Goal: Task Accomplishment & Management: Manage account settings

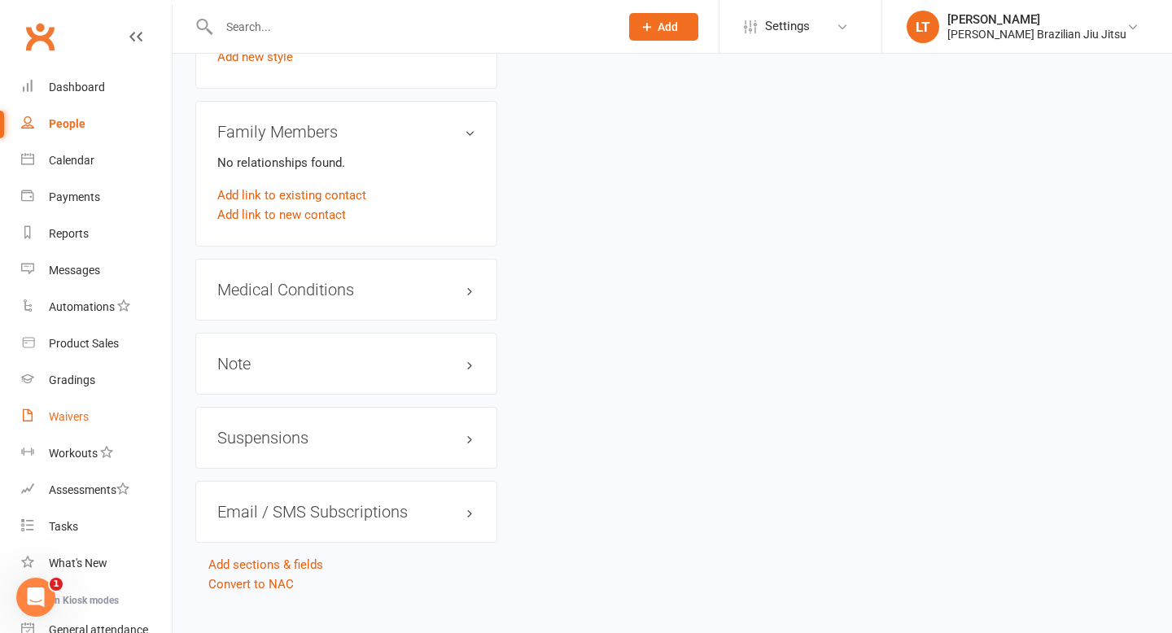
click at [80, 417] on div "Waivers" at bounding box center [69, 416] width 40 height 13
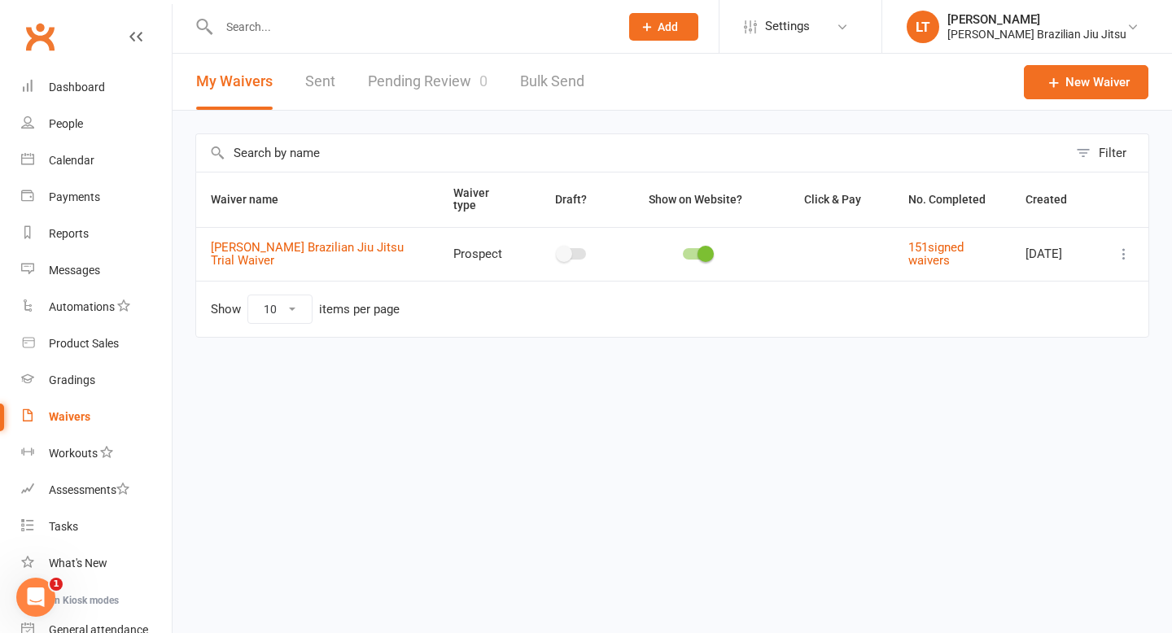
click at [440, 79] on link "Pending Review 0" at bounding box center [428, 82] width 120 height 56
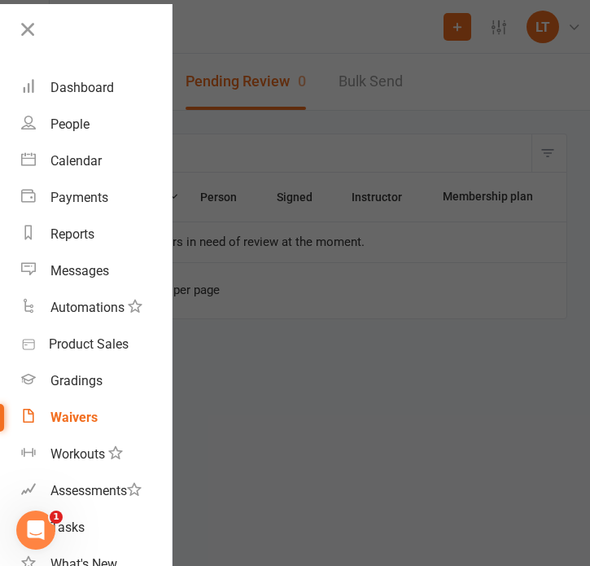
click at [276, 156] on div at bounding box center [295, 283] width 590 height 566
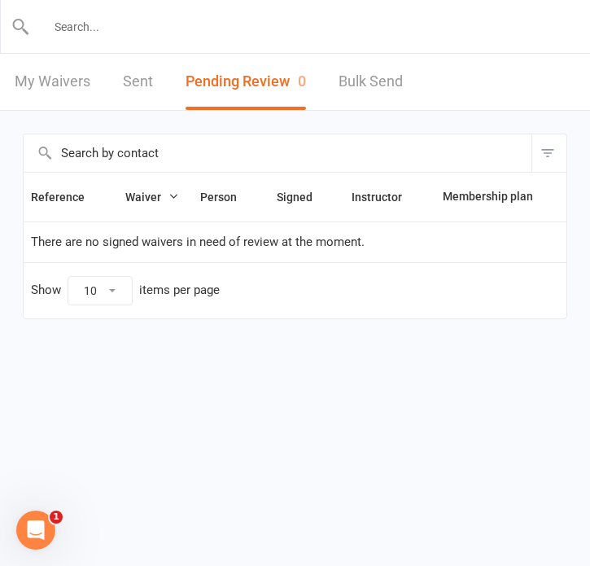
click at [109, 33] on input "text" at bounding box center [295, 26] width 531 height 23
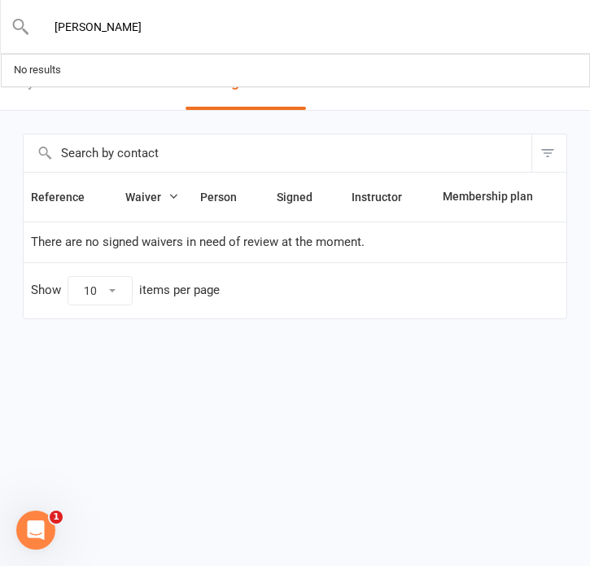
type input "[PERSON_NAME]"
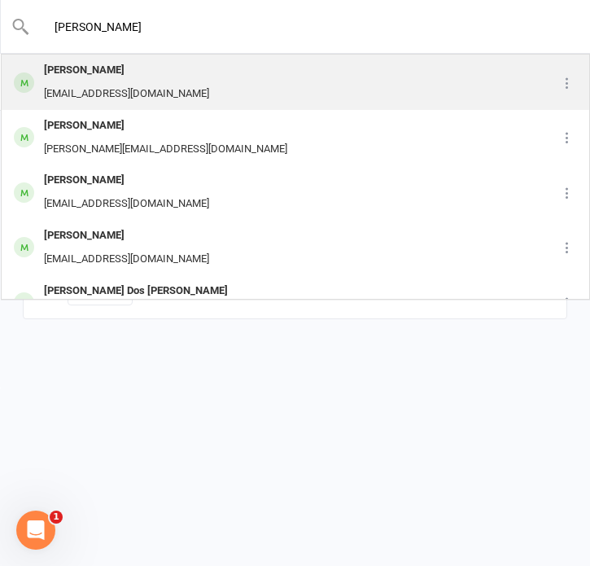
click at [165, 74] on div "[PERSON_NAME]" at bounding box center [126, 71] width 175 height 24
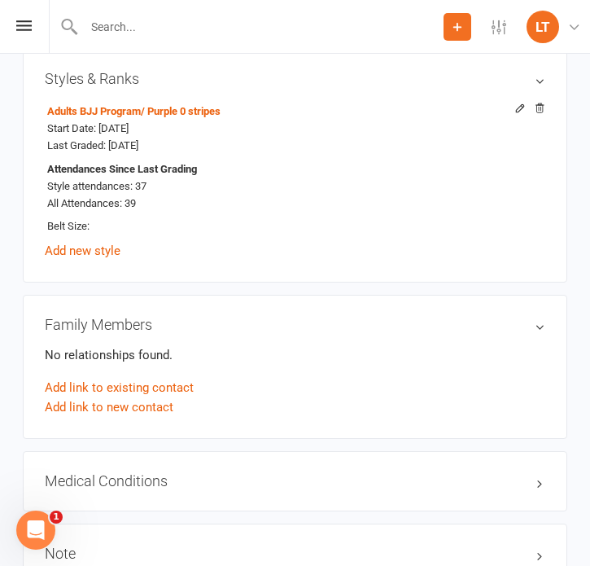
scroll to position [1484, 0]
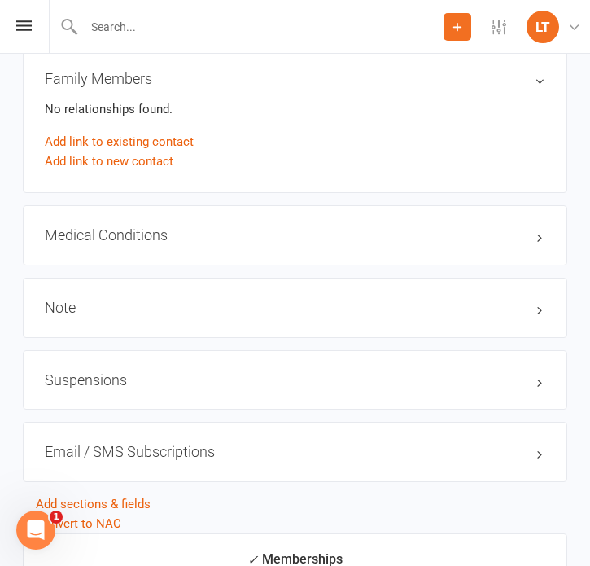
click at [255, 288] on div "Note edit" at bounding box center [295, 307] width 544 height 60
click at [255, 302] on h3 "Note edit" at bounding box center [295, 307] width 500 height 16
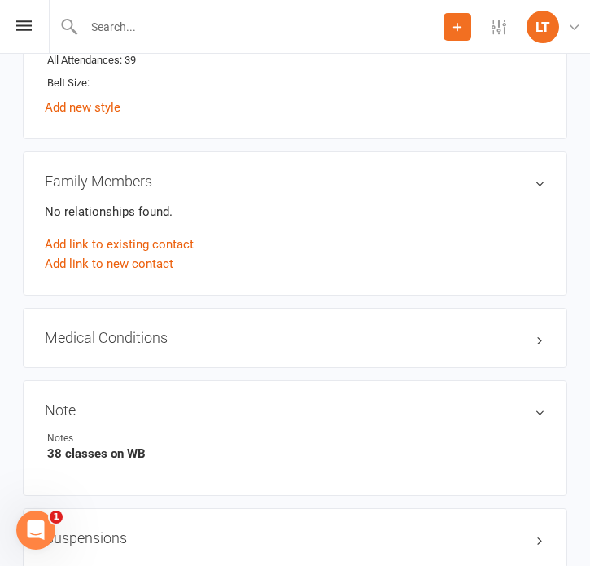
scroll to position [1404, 0]
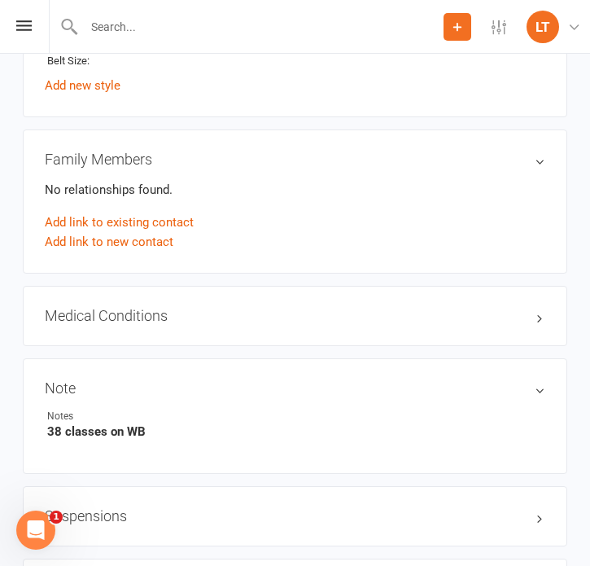
click at [116, 22] on input "text" at bounding box center [261, 26] width 365 height 23
click at [116, 22] on input "text" at bounding box center [295, 26] width 531 height 23
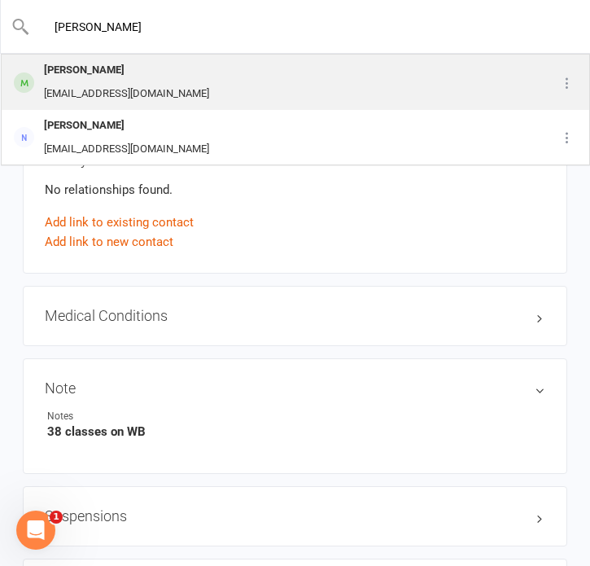
type input "[PERSON_NAME]"
click at [120, 79] on div "[PERSON_NAME]" at bounding box center [126, 71] width 175 height 24
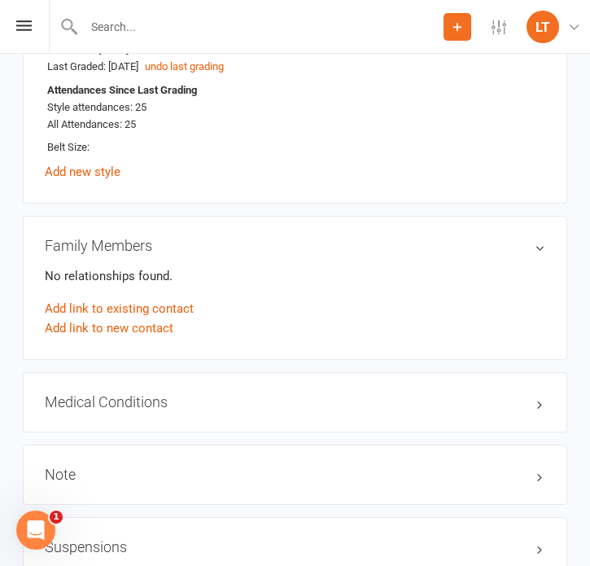
scroll to position [1549, 0]
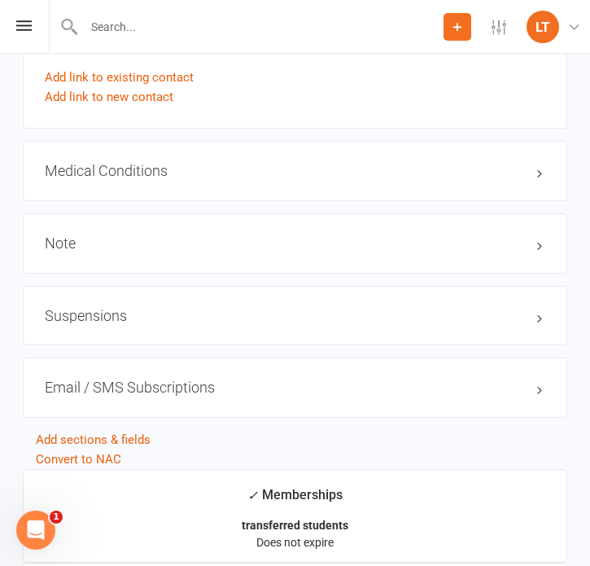
click at [232, 245] on div "Note edit" at bounding box center [295, 243] width 544 height 60
click at [240, 240] on h3 "Note edit" at bounding box center [295, 243] width 500 height 16
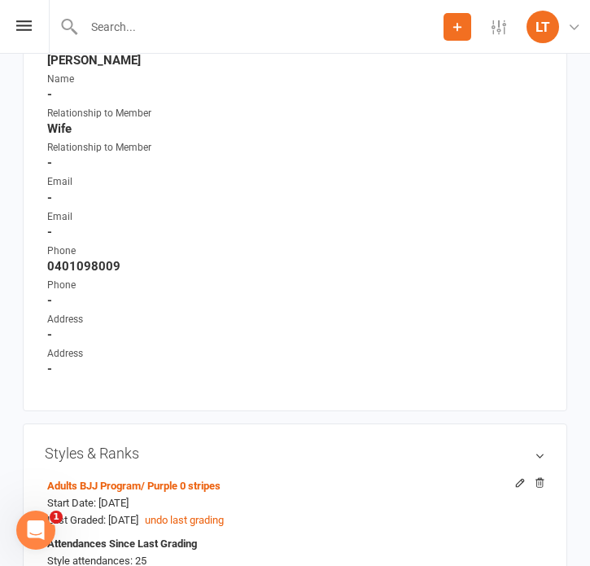
scroll to position [1182, 0]
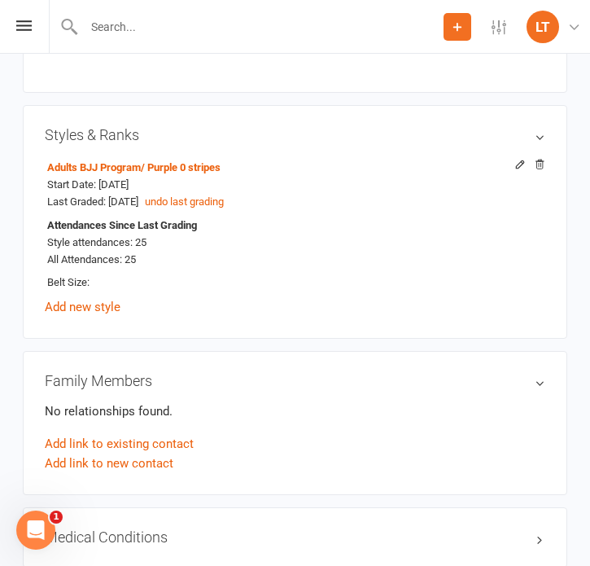
click at [107, 21] on input "text" at bounding box center [261, 26] width 365 height 23
click at [107, 21] on input "text" at bounding box center [295, 26] width 531 height 23
type input "[PERSON_NAME]"
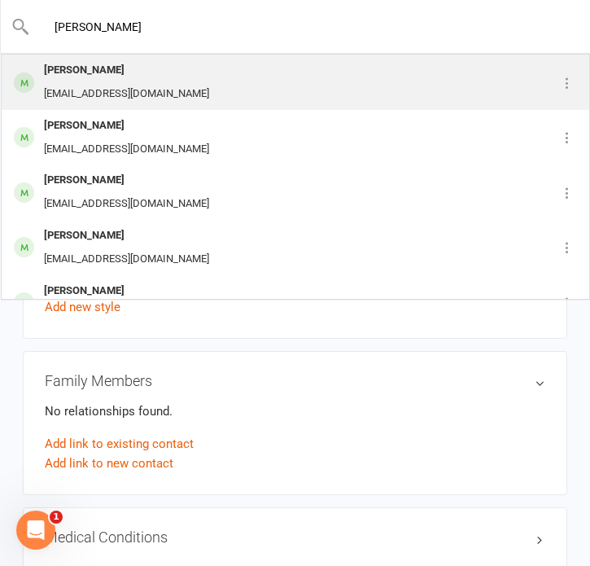
click at [189, 88] on div "[PERSON_NAME] [EMAIL_ADDRESS][DOMAIN_NAME]" at bounding box center [271, 82] width 539 height 54
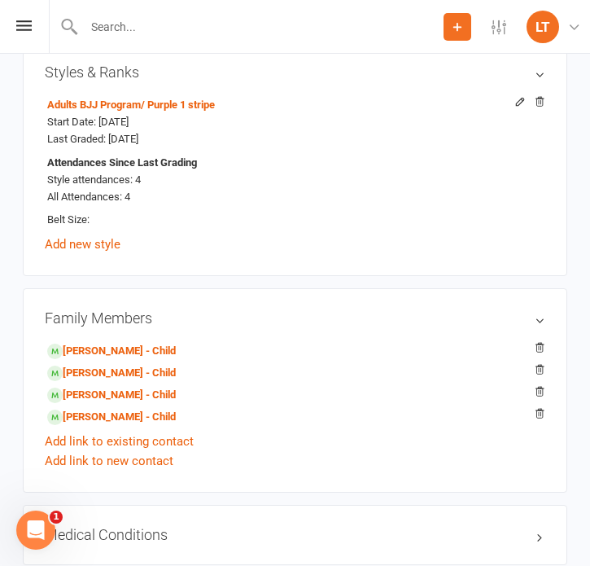
scroll to position [1527, 0]
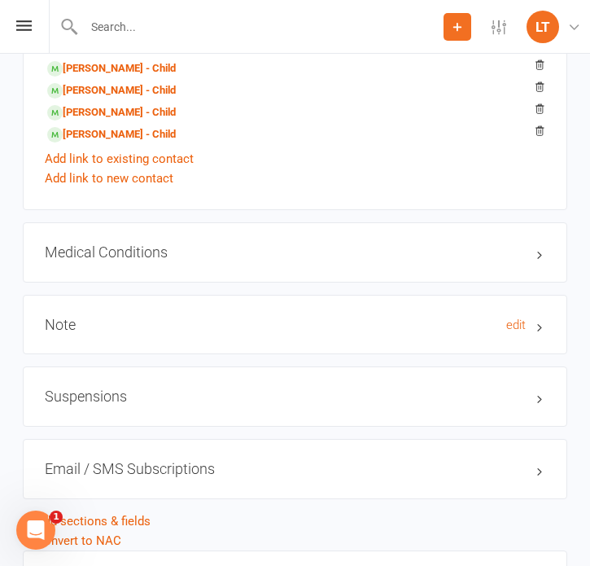
click at [195, 317] on h3 "Note edit" at bounding box center [295, 325] width 500 height 16
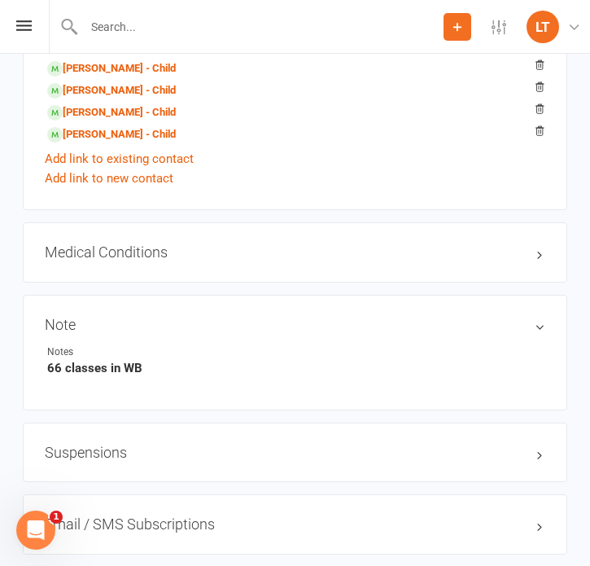
scroll to position [1523, 0]
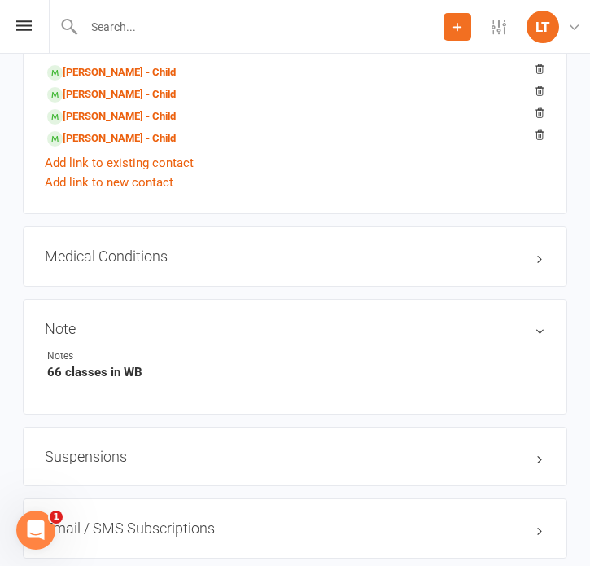
click at [223, 22] on input "text" at bounding box center [261, 26] width 365 height 23
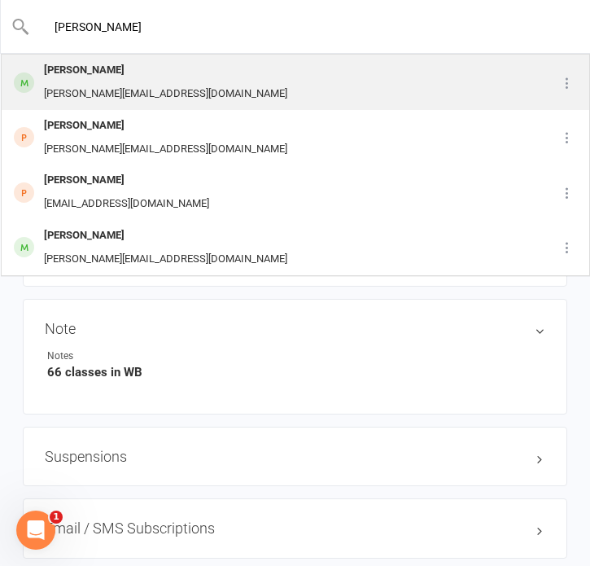
type input "[PERSON_NAME]"
click at [214, 67] on div "[PERSON_NAME] [PERSON_NAME][EMAIL_ADDRESS][DOMAIN_NAME]" at bounding box center [266, 82] width 528 height 54
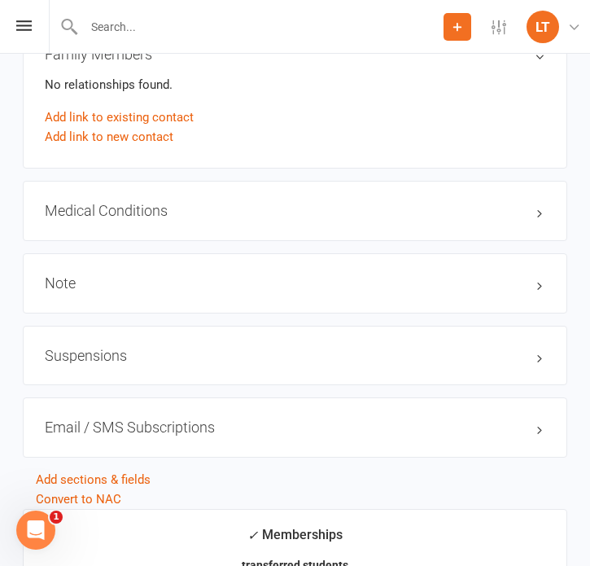
scroll to position [1529, 0]
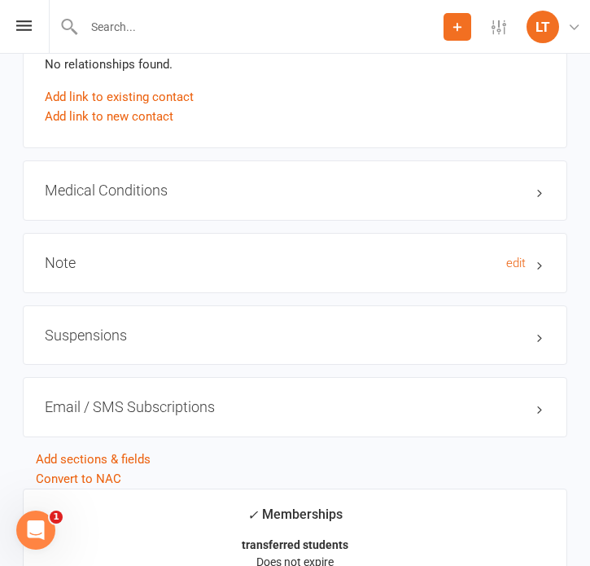
click at [263, 259] on h3 "Note edit" at bounding box center [295, 263] width 500 height 16
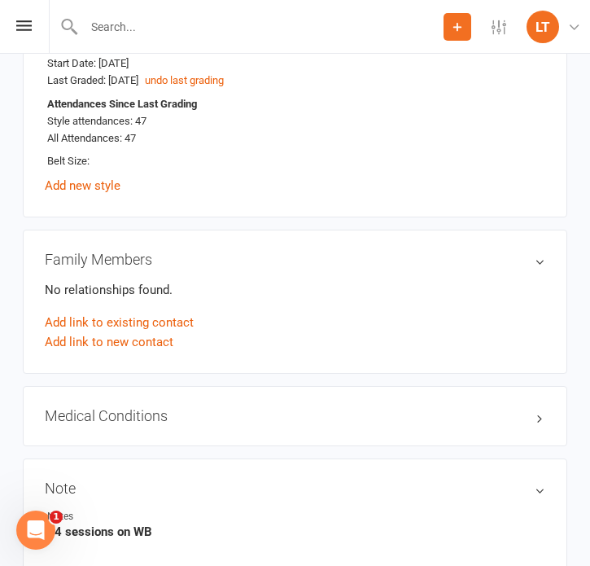
scroll to position [1231, 0]
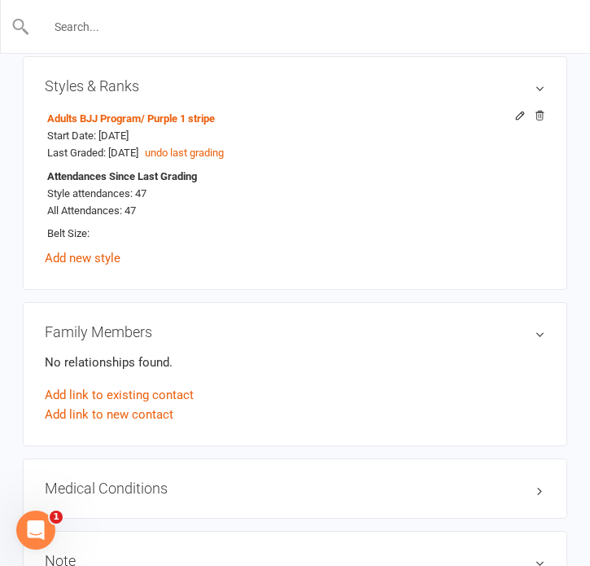
click at [111, 31] on input "text" at bounding box center [295, 26] width 531 height 23
type input "Sang min ju"
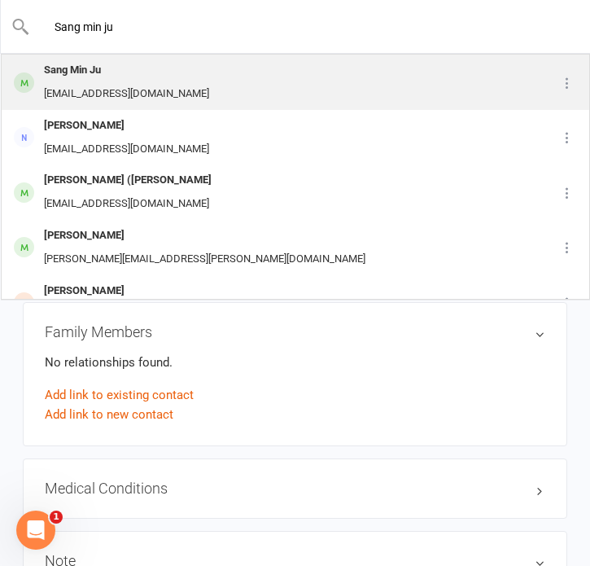
click at [174, 71] on div "Sang Min Ju [EMAIL_ADDRESS][DOMAIN_NAME]" at bounding box center [271, 82] width 539 height 54
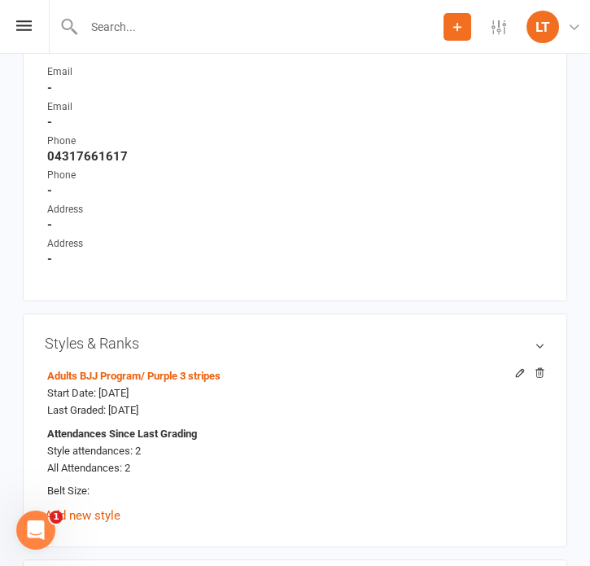
scroll to position [1148, 0]
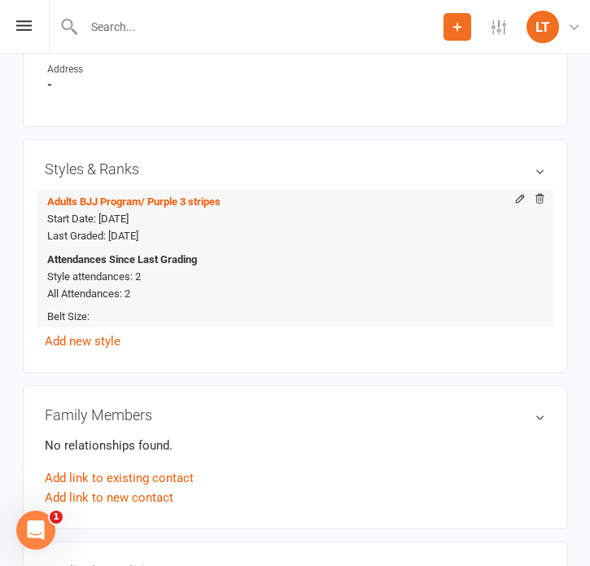
click at [119, 260] on strong "Attendances Since Last Grading" at bounding box center [122, 259] width 150 height 17
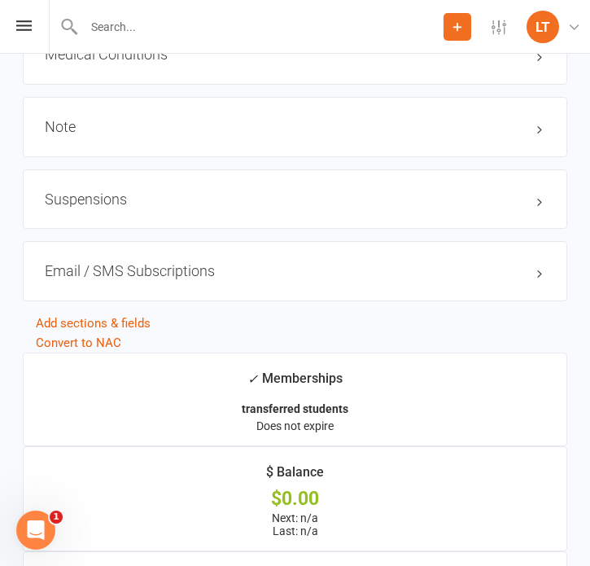
scroll to position [1658, 0]
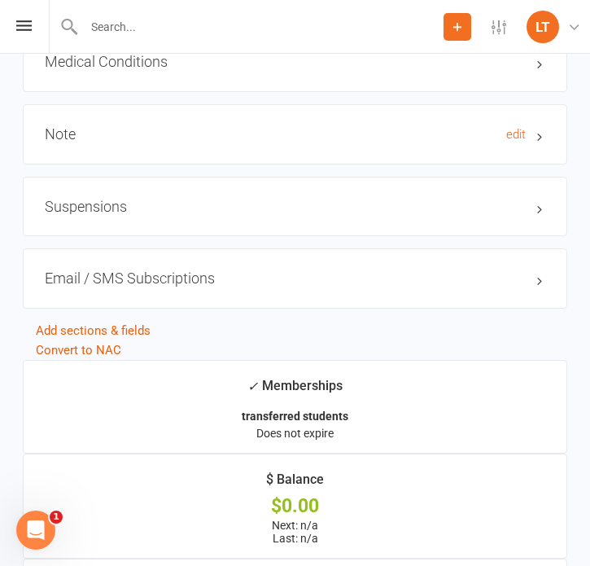
click at [357, 127] on h3 "Note edit" at bounding box center [295, 134] width 500 height 16
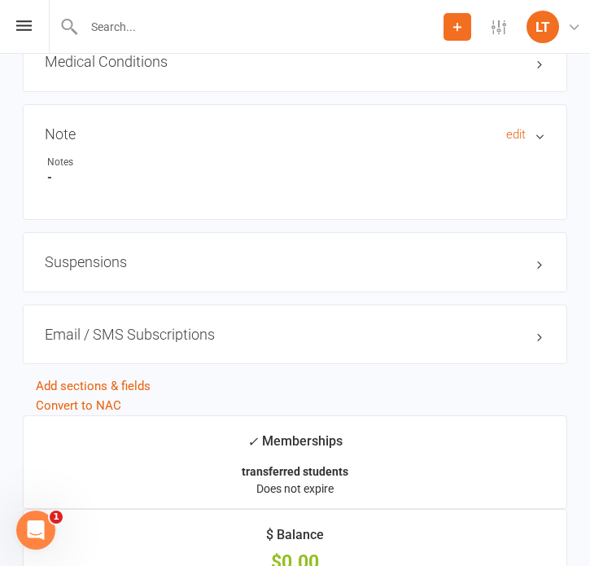
click at [388, 132] on h3 "Note edit" at bounding box center [295, 134] width 500 height 16
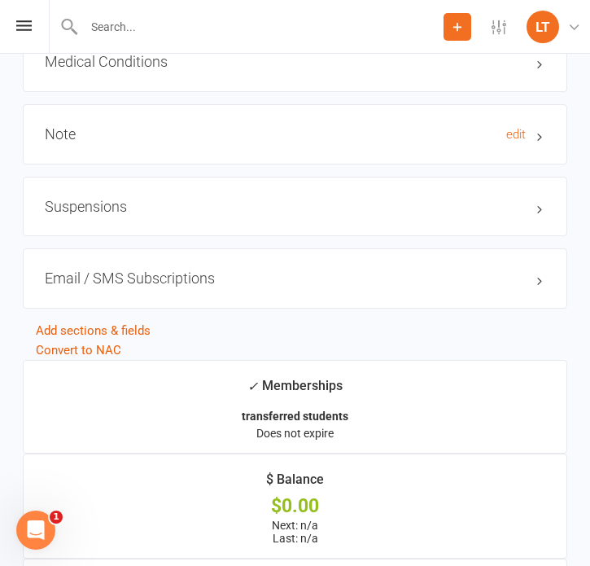
click at [388, 132] on h3 "Note edit" at bounding box center [295, 134] width 500 height 16
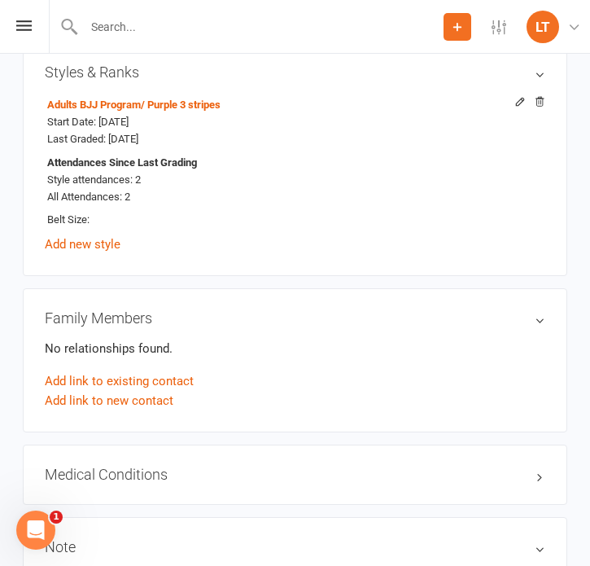
scroll to position [1198, 0]
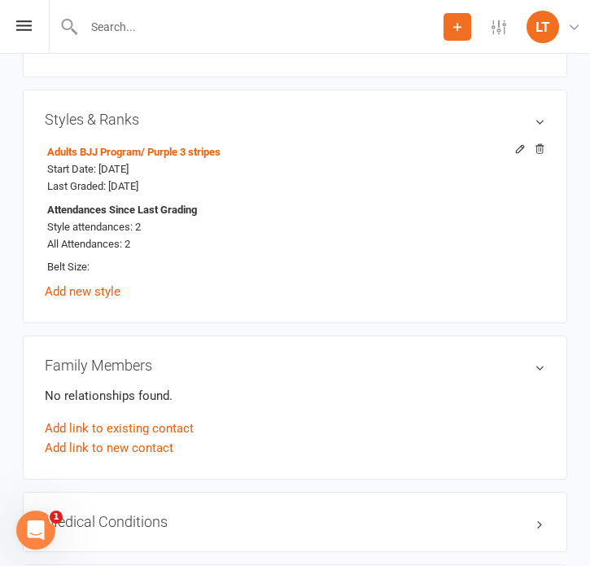
click at [209, 24] on input "text" at bounding box center [261, 26] width 365 height 23
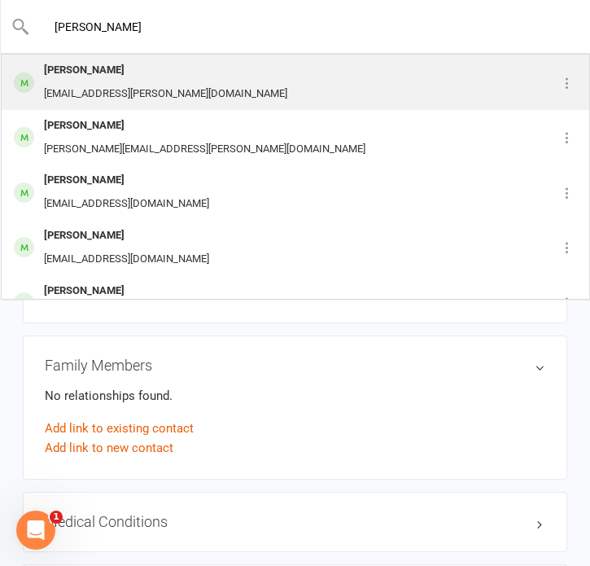
type input "[PERSON_NAME]"
click at [213, 72] on div "[PERSON_NAME] [PERSON_NAME][EMAIL_ADDRESS][DOMAIN_NAME]" at bounding box center [271, 82] width 539 height 54
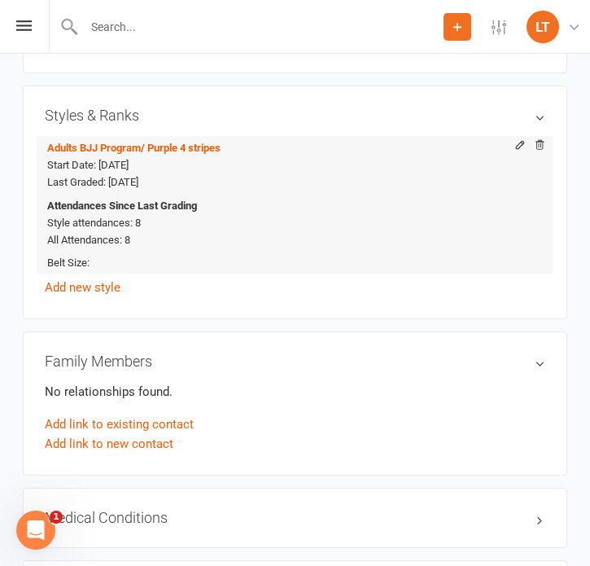
scroll to position [1477, 0]
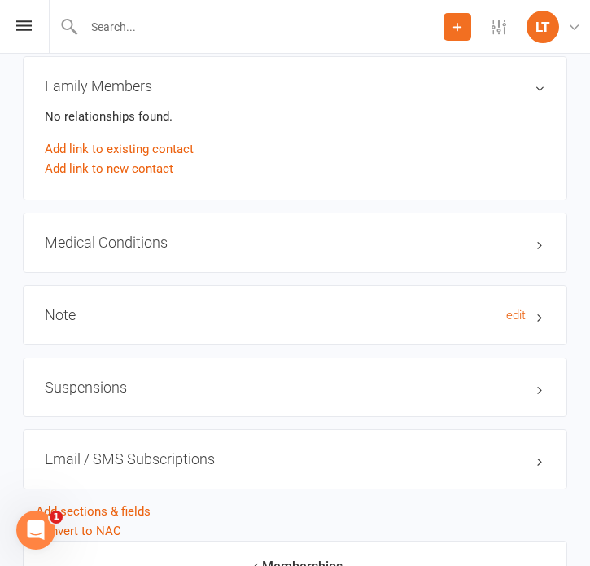
click at [235, 307] on h3 "Note edit" at bounding box center [295, 315] width 500 height 16
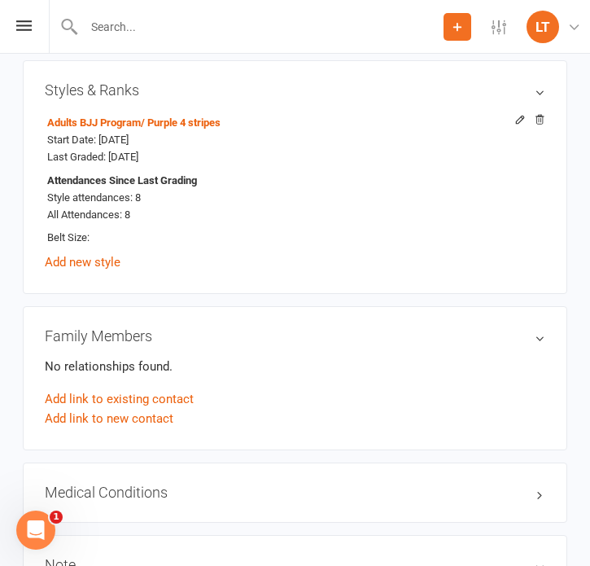
scroll to position [1431, 0]
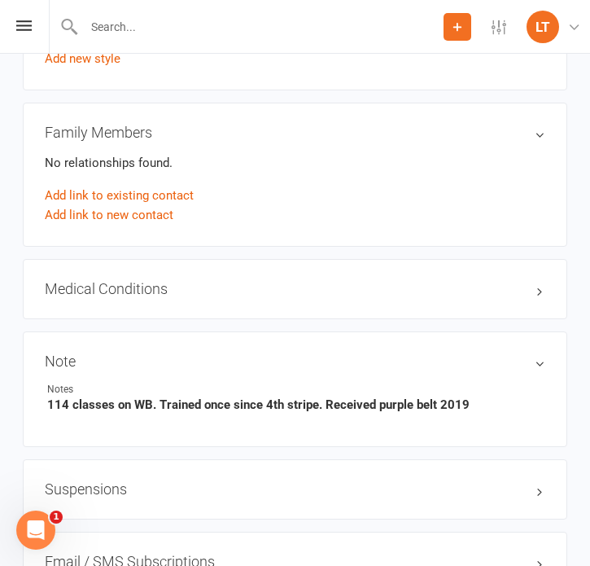
click at [129, 28] on input "text" at bounding box center [261, 26] width 365 height 23
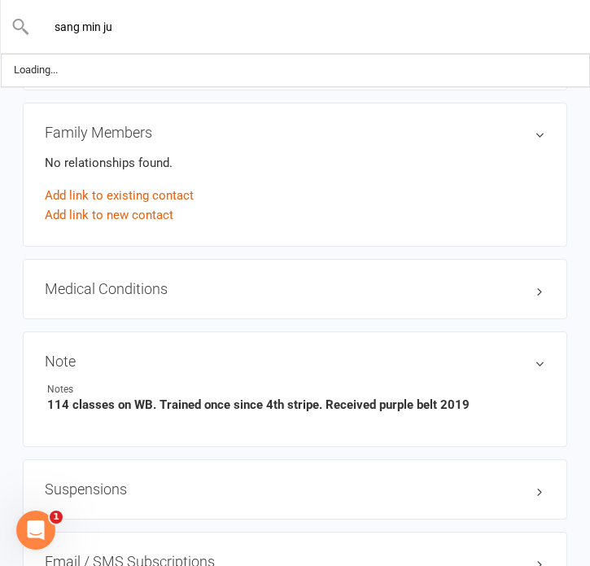
type input "sang min ju"
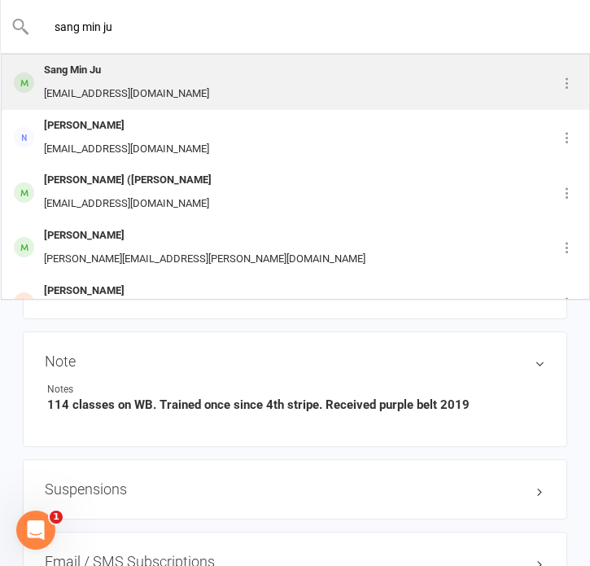
click at [100, 76] on div "Sang Min Ju" at bounding box center [126, 71] width 175 height 24
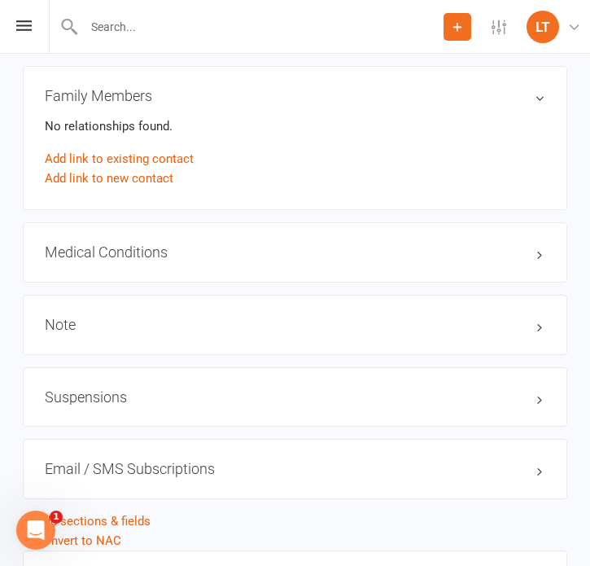
scroll to position [1468, 0]
click at [231, 321] on h3 "Note edit" at bounding box center [295, 324] width 500 height 16
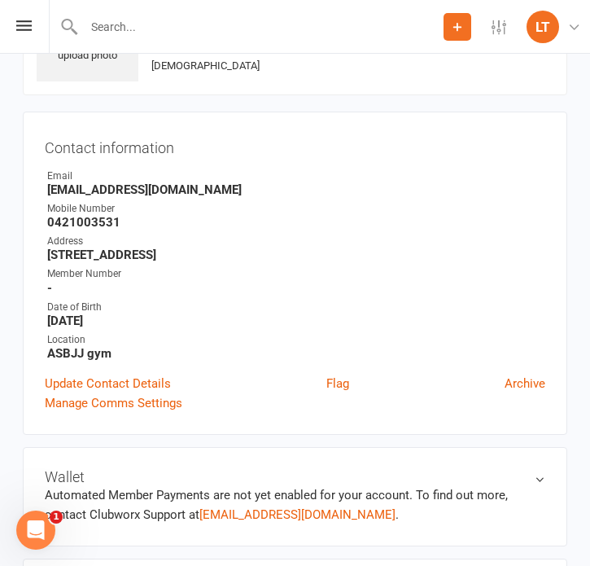
scroll to position [0, 0]
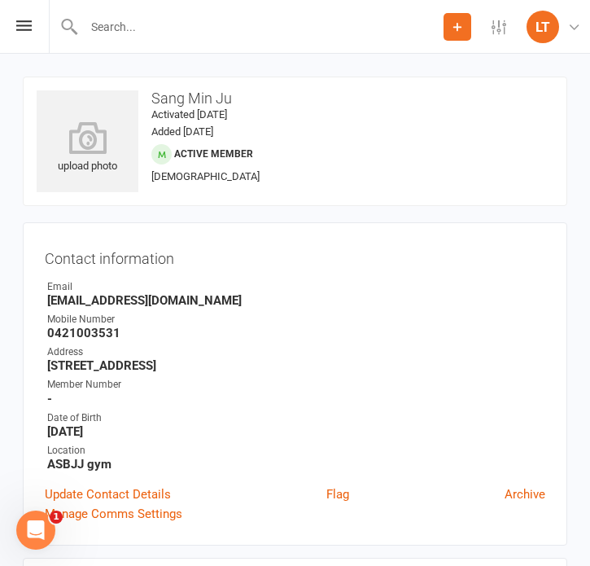
click at [282, 336] on strong "0421003531" at bounding box center [296, 333] width 498 height 15
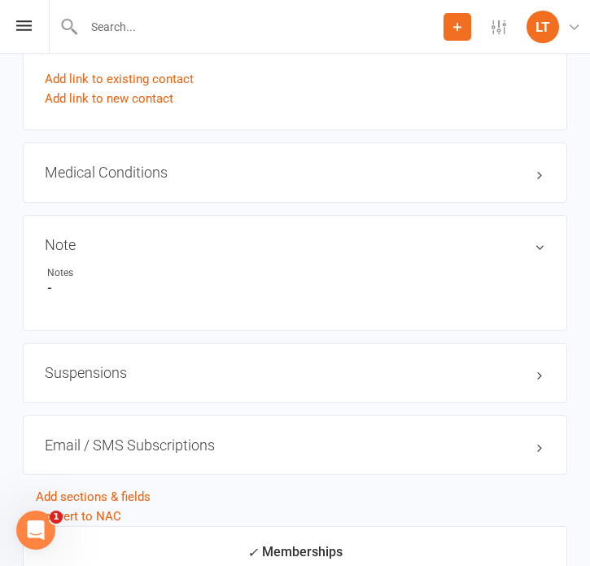
scroll to position [1527, 0]
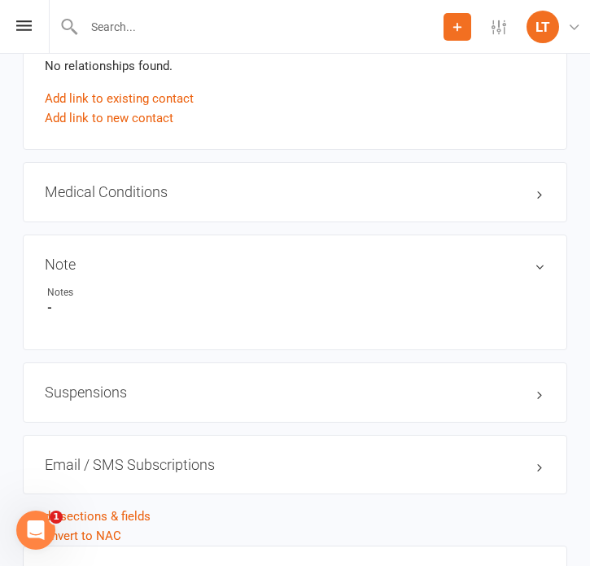
click at [389, 292] on li "Notes -" at bounding box center [295, 300] width 500 height 30
click at [367, 245] on div "Note edit Notes -" at bounding box center [295, 292] width 544 height 116
click at [96, 24] on input "text" at bounding box center [261, 26] width 365 height 23
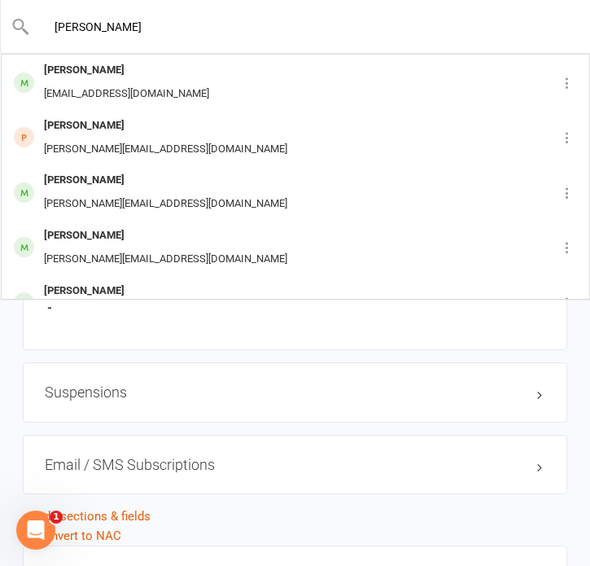
type input "[PERSON_NAME]"
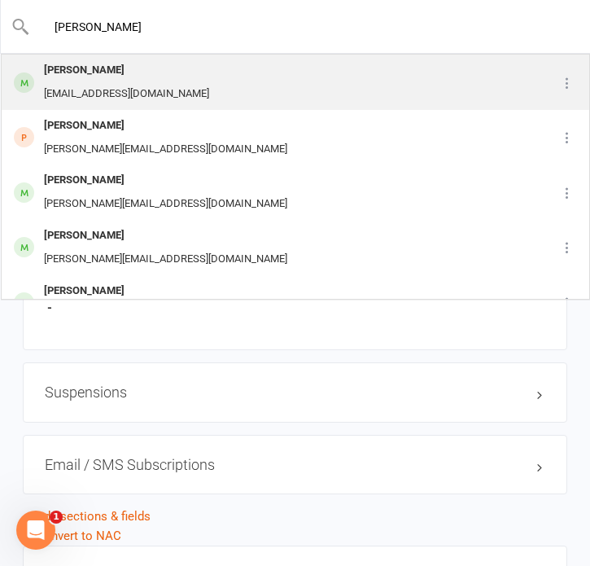
click at [167, 81] on div "[PERSON_NAME]" at bounding box center [126, 71] width 175 height 24
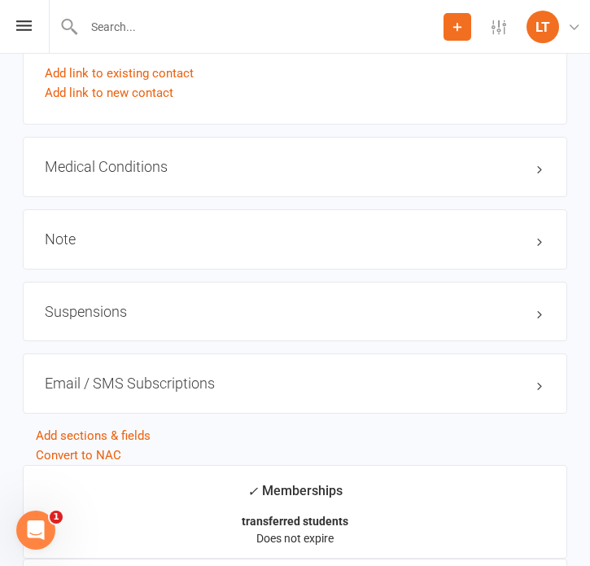
scroll to position [1654, 0]
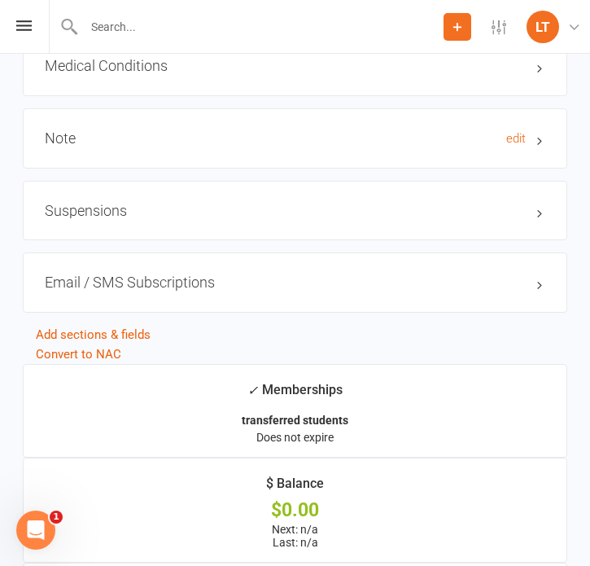
click at [334, 135] on h3 "Note edit" at bounding box center [295, 138] width 500 height 16
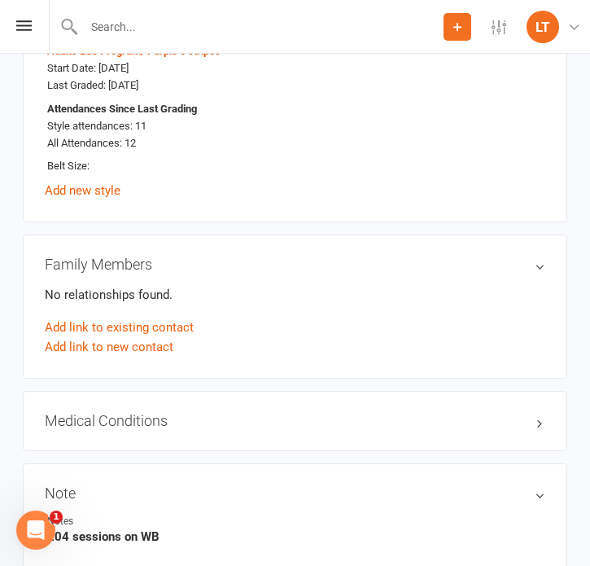
scroll to position [1255, 0]
